Goal: Use online tool/utility: Utilize a website feature to perform a specific function

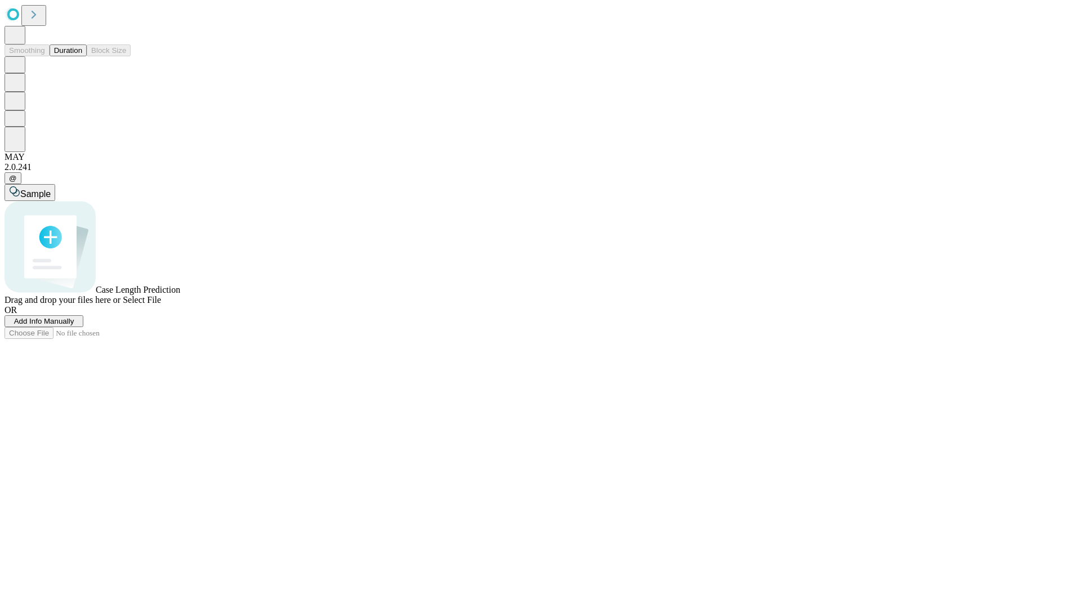
click at [82, 56] on button "Duration" at bounding box center [68, 50] width 37 height 12
click at [161, 304] on span "Select File" at bounding box center [142, 300] width 38 height 10
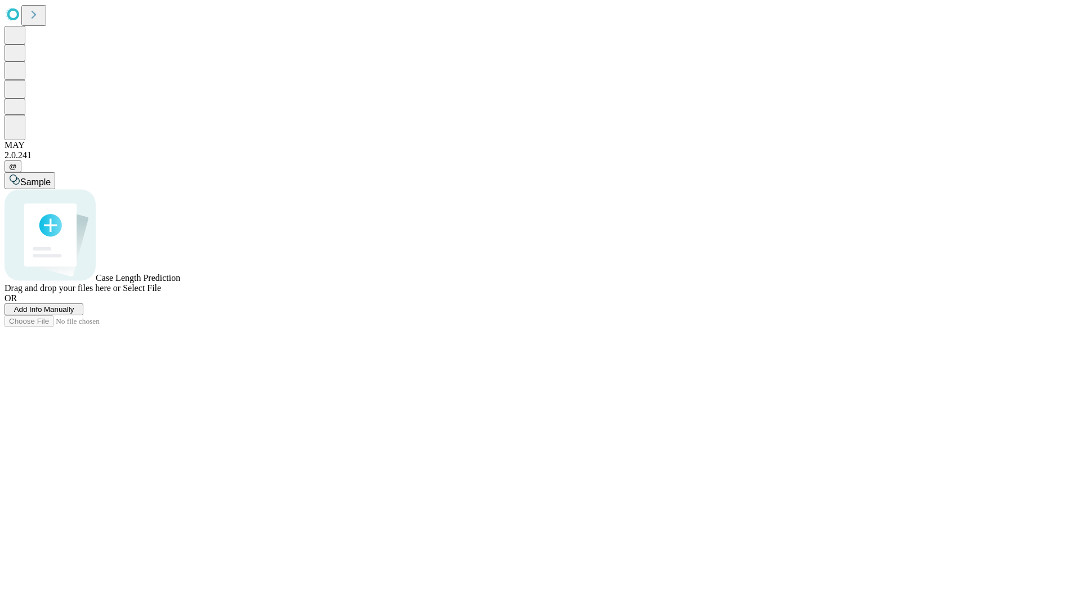
click at [161, 293] on span "Select File" at bounding box center [142, 288] width 38 height 10
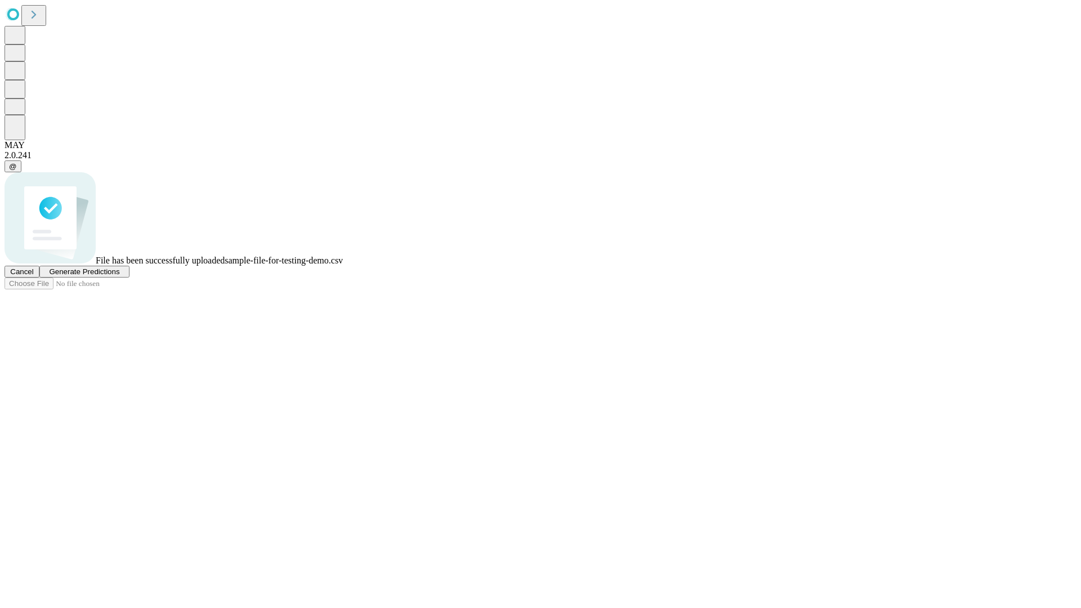
click at [119, 276] on span "Generate Predictions" at bounding box center [84, 271] width 70 height 8
